Goal: Find specific page/section: Find specific page/section

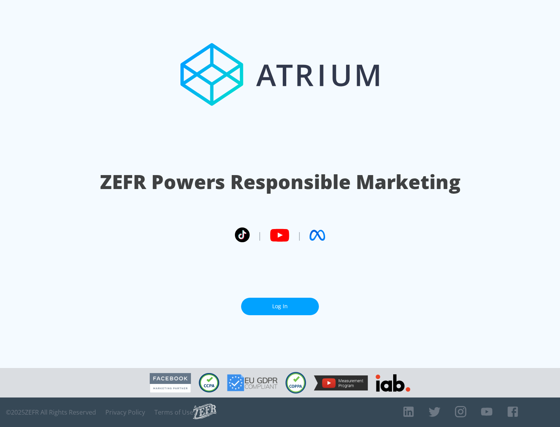
click at [280, 303] on link "Log In" at bounding box center [280, 306] width 78 height 17
